Goal: Transaction & Acquisition: Purchase product/service

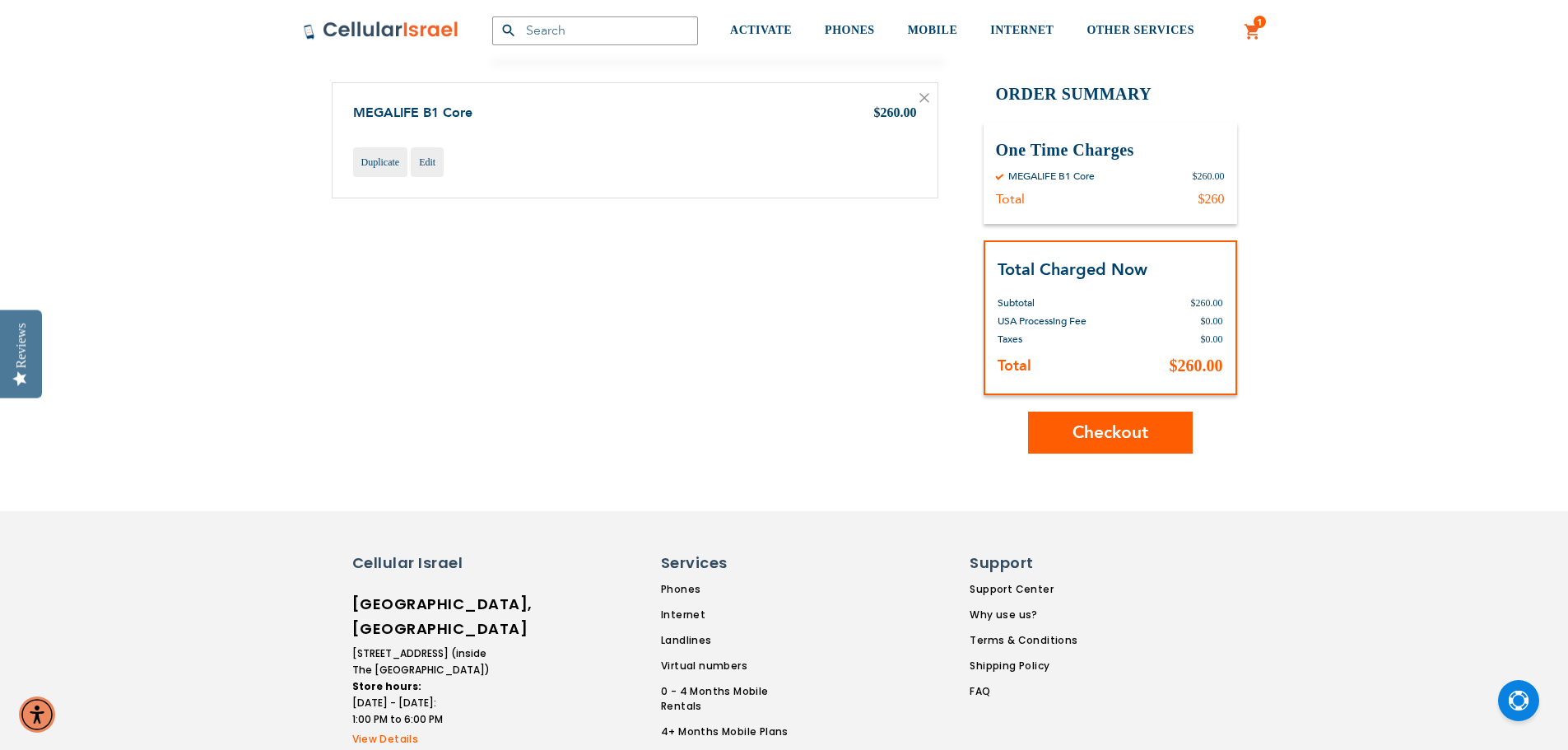
scroll to position [164, 0]
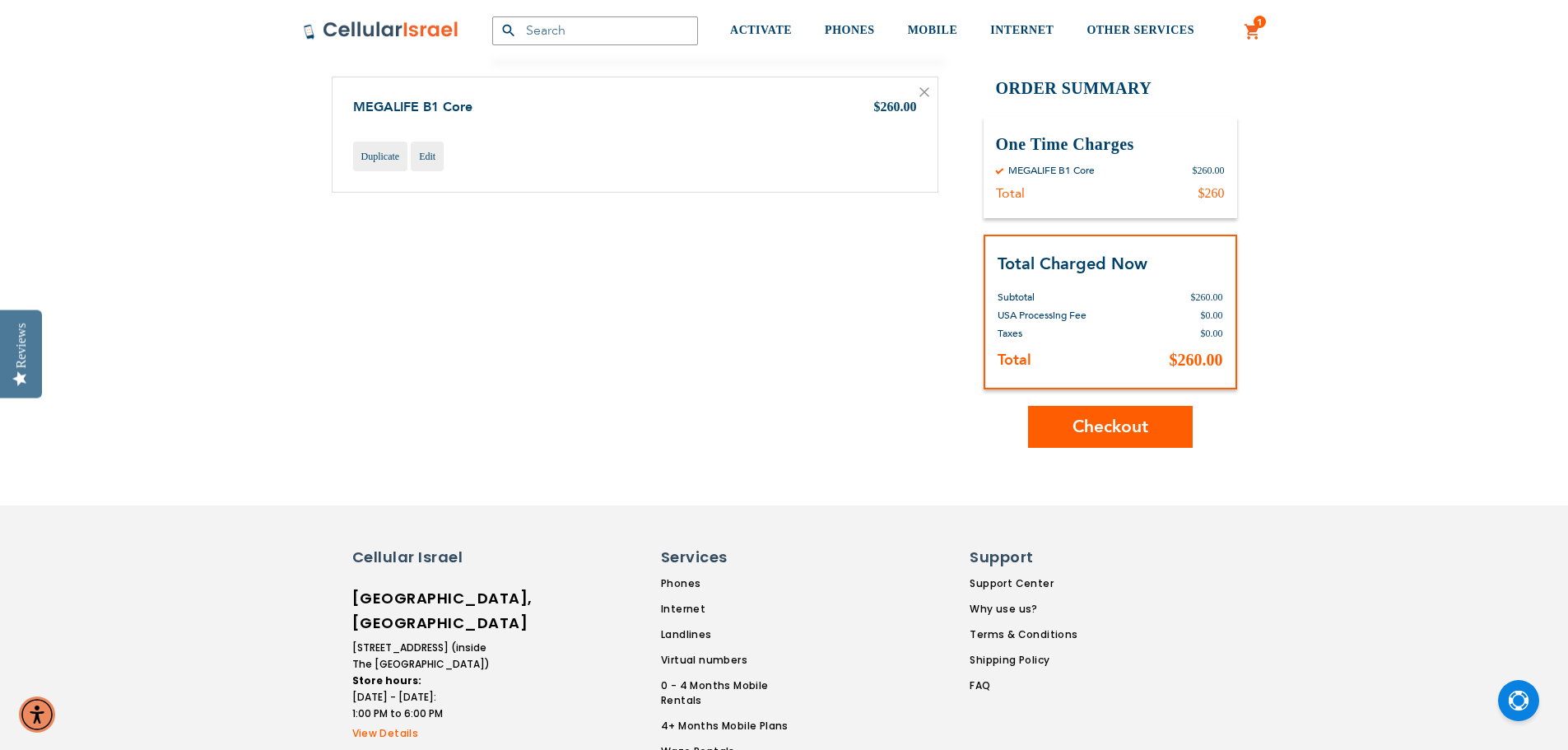
click at [1125, 420] on span "Checkout" at bounding box center [1110, 427] width 76 height 24
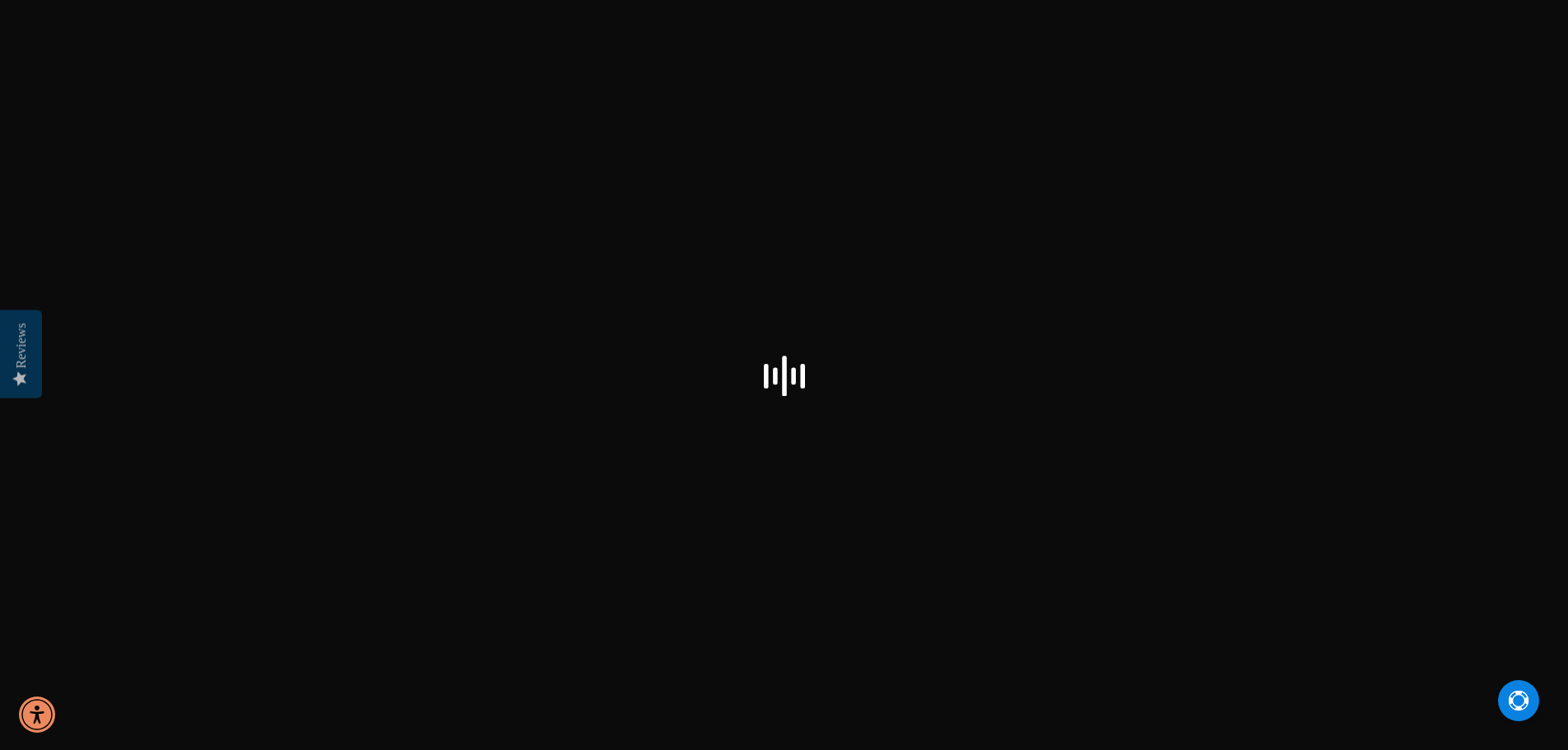
select select "US"
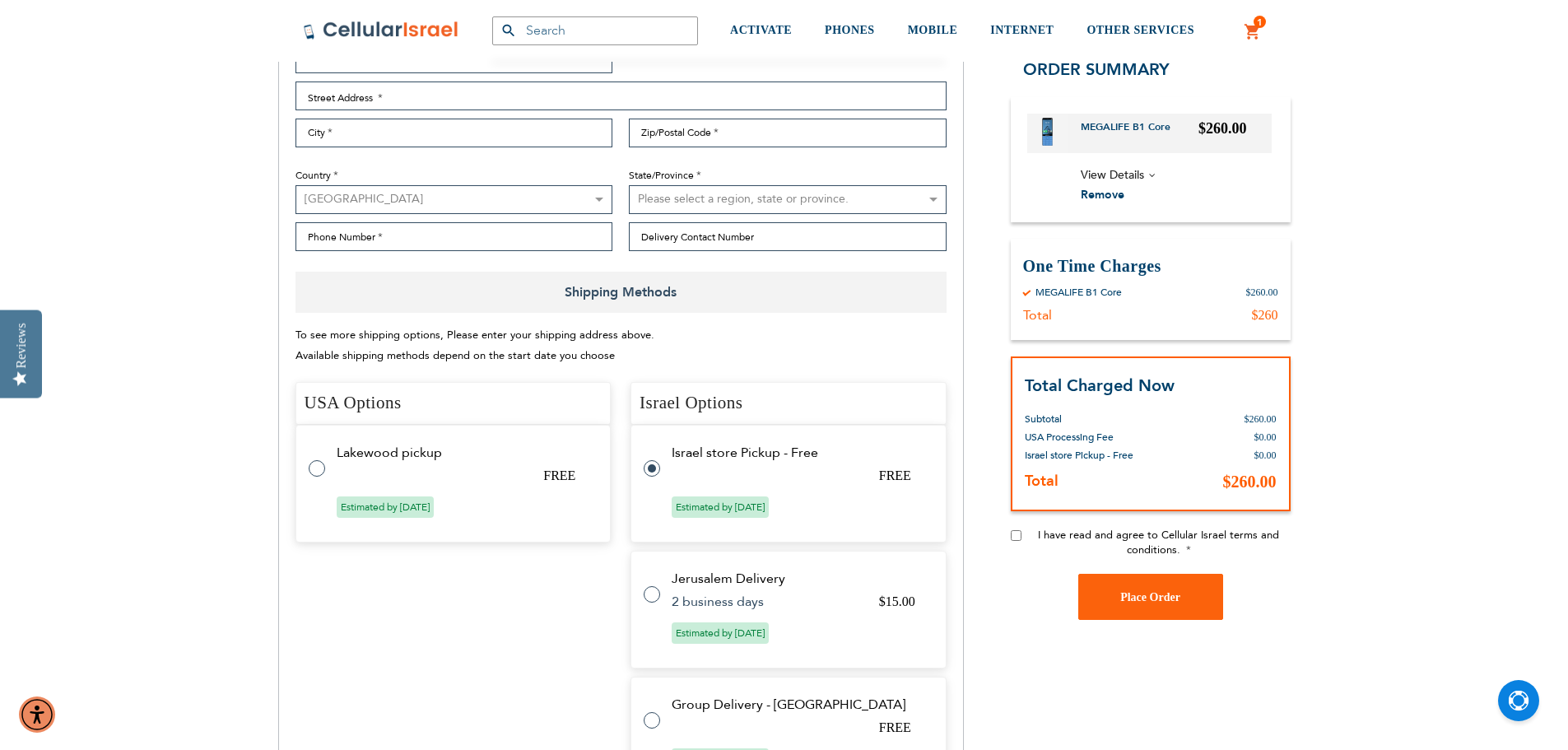
scroll to position [494, 0]
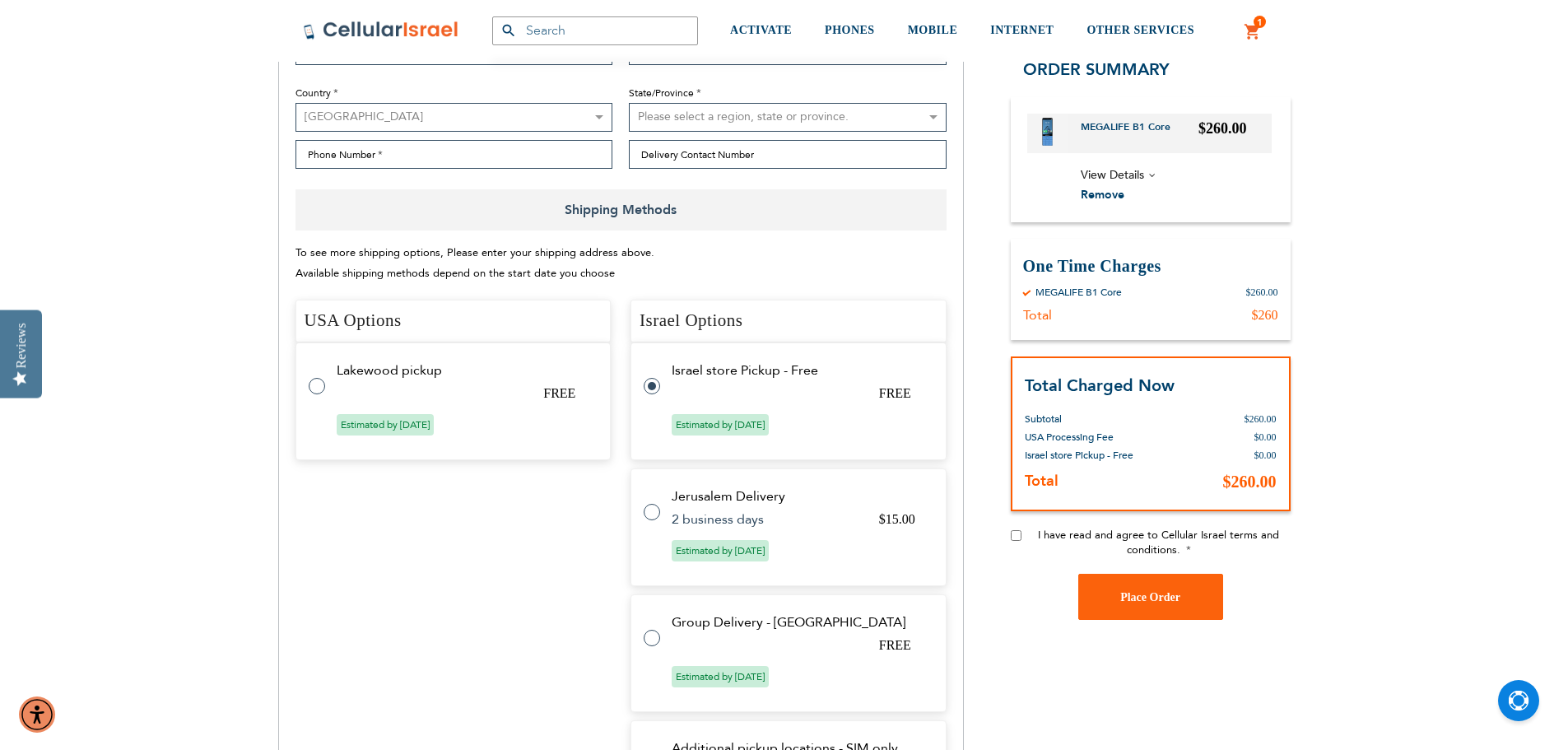
click at [340, 377] on td "Lakewood pickup" at bounding box center [463, 370] width 254 height 15
radio input "true"
radio input "false"
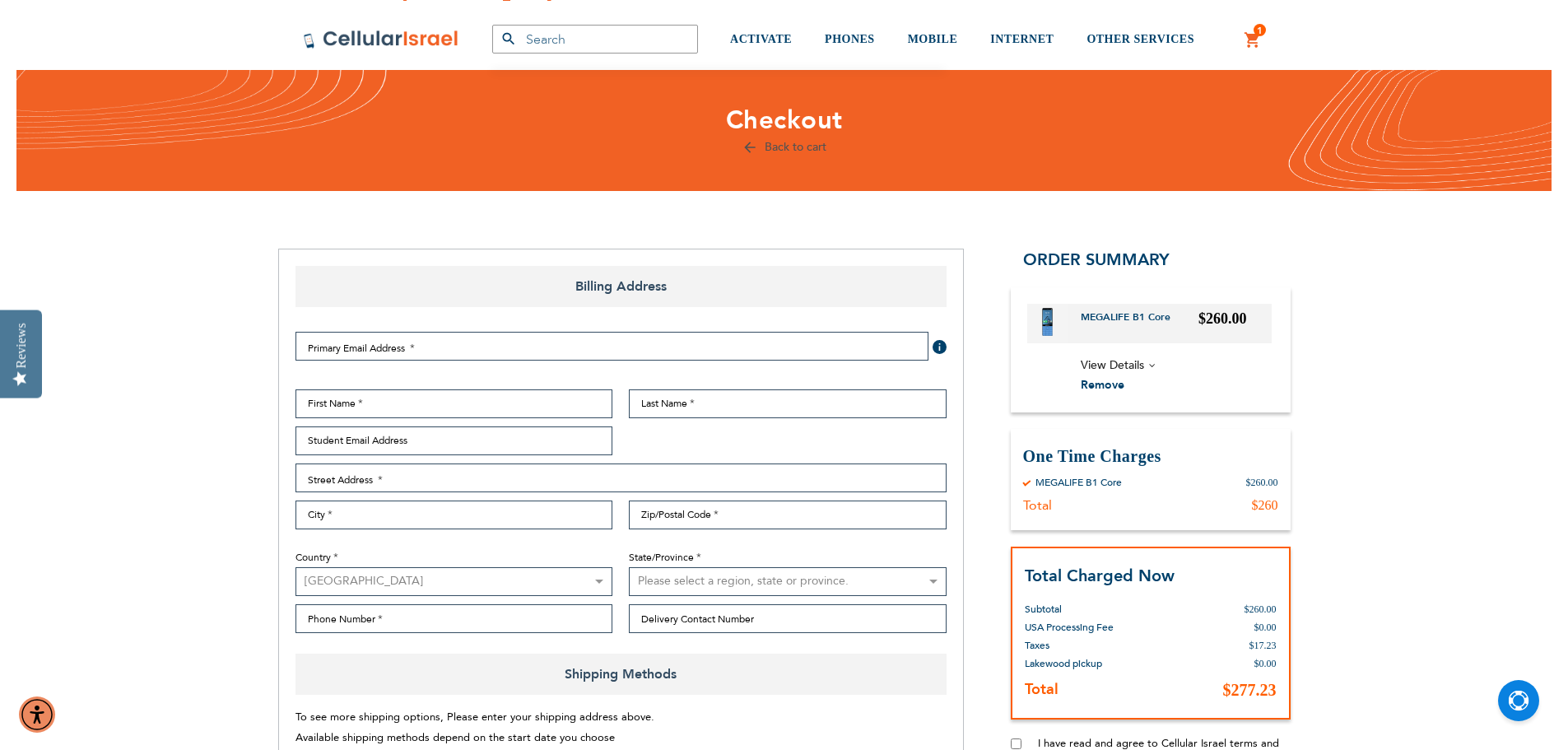
scroll to position [0, 0]
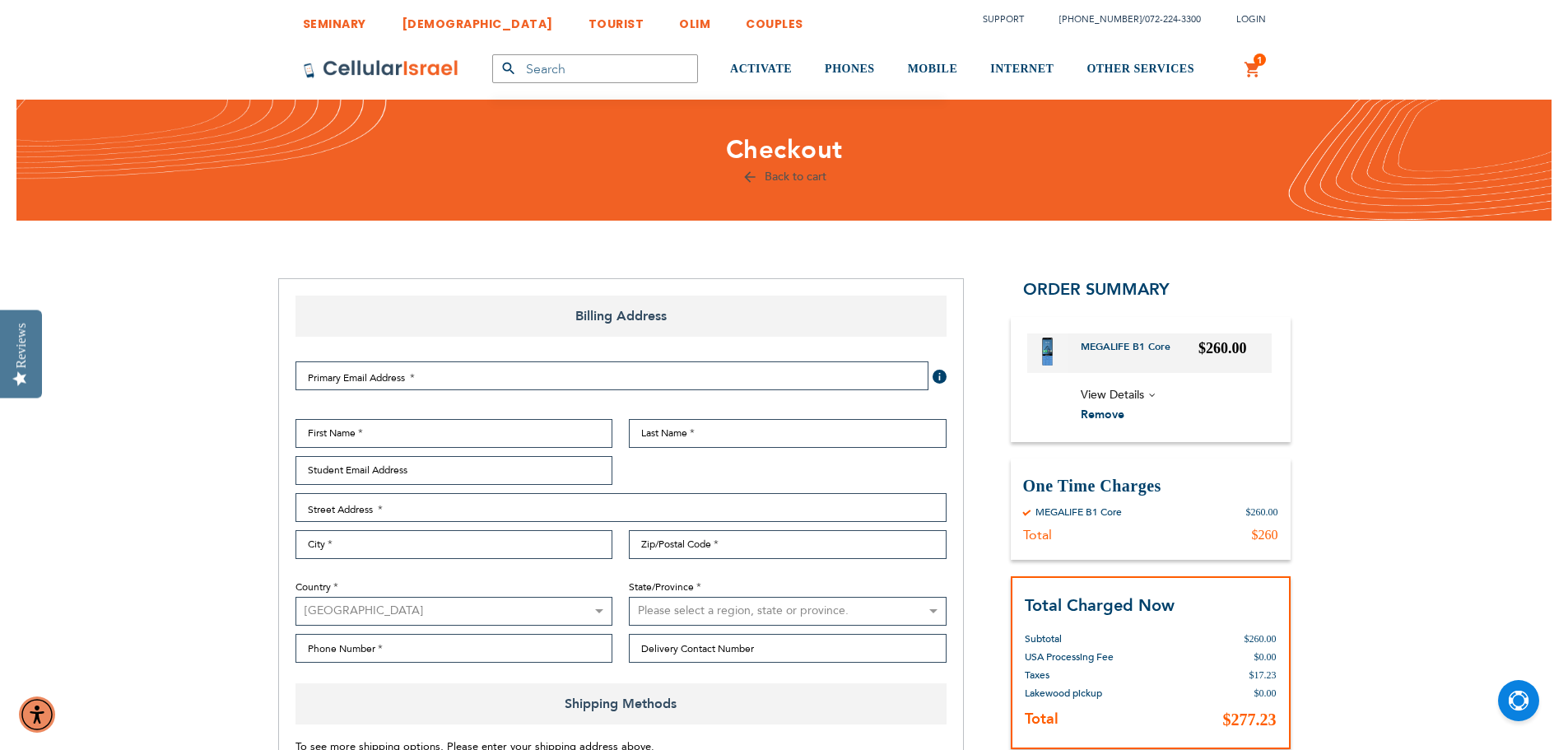
click at [326, 85] on link at bounding box center [380, 69] width 156 height 61
